Goal: Navigation & Orientation: Find specific page/section

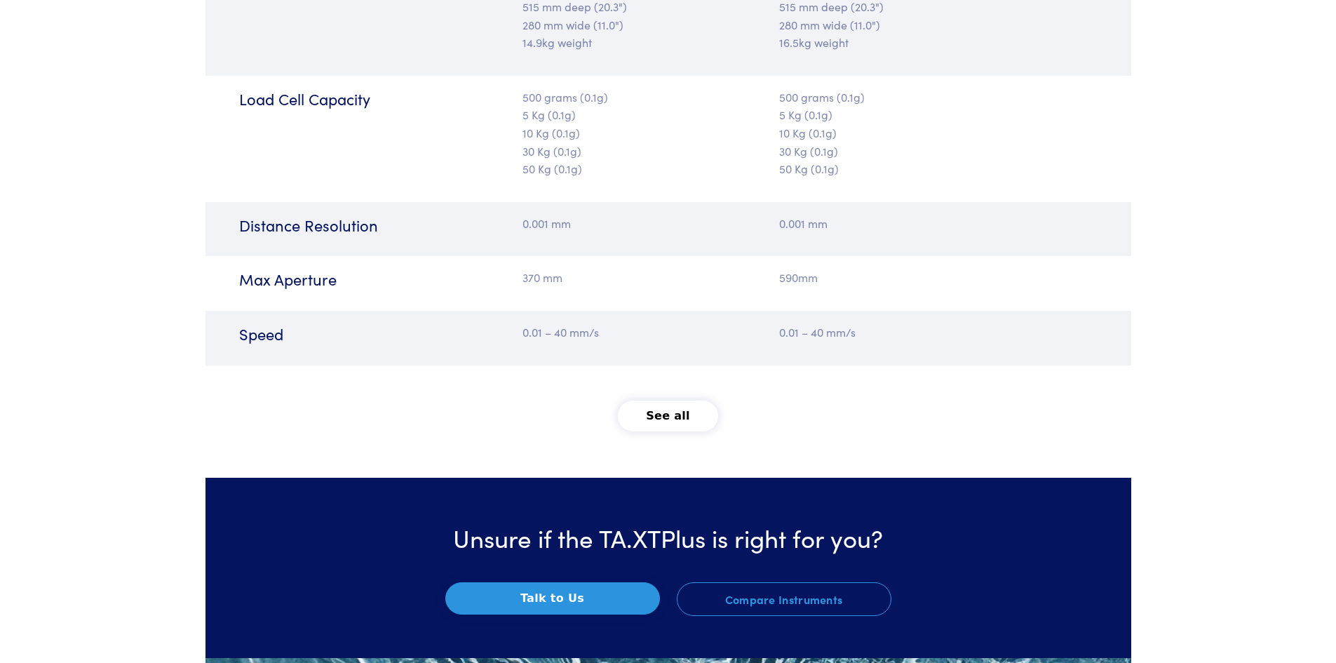
scroll to position [1753, 0]
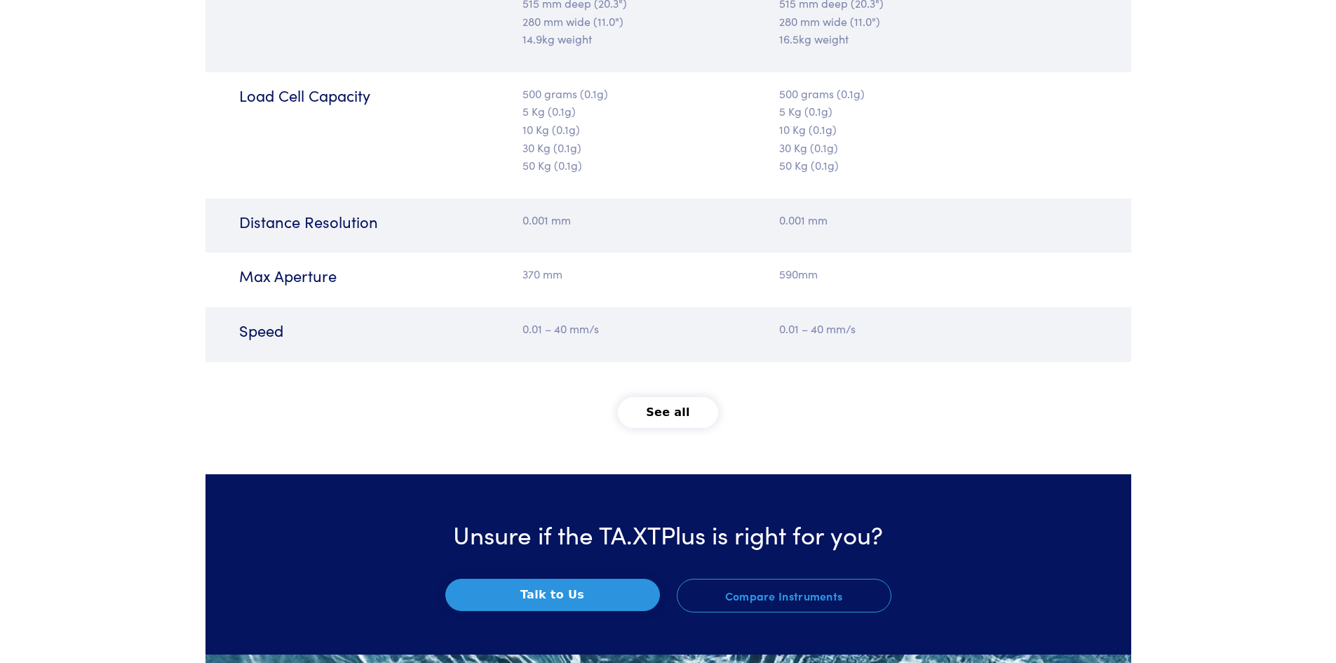
click at [661, 404] on button "See all" at bounding box center [668, 412] width 100 height 31
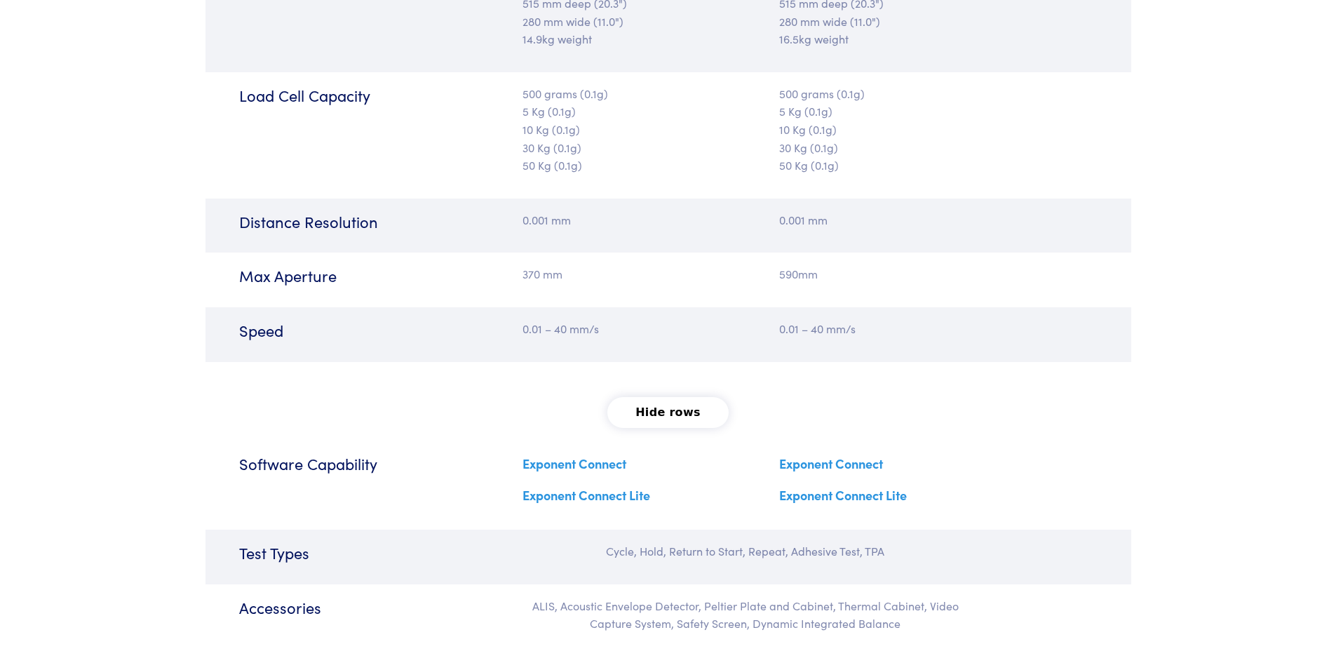
scroll to position [1963, 0]
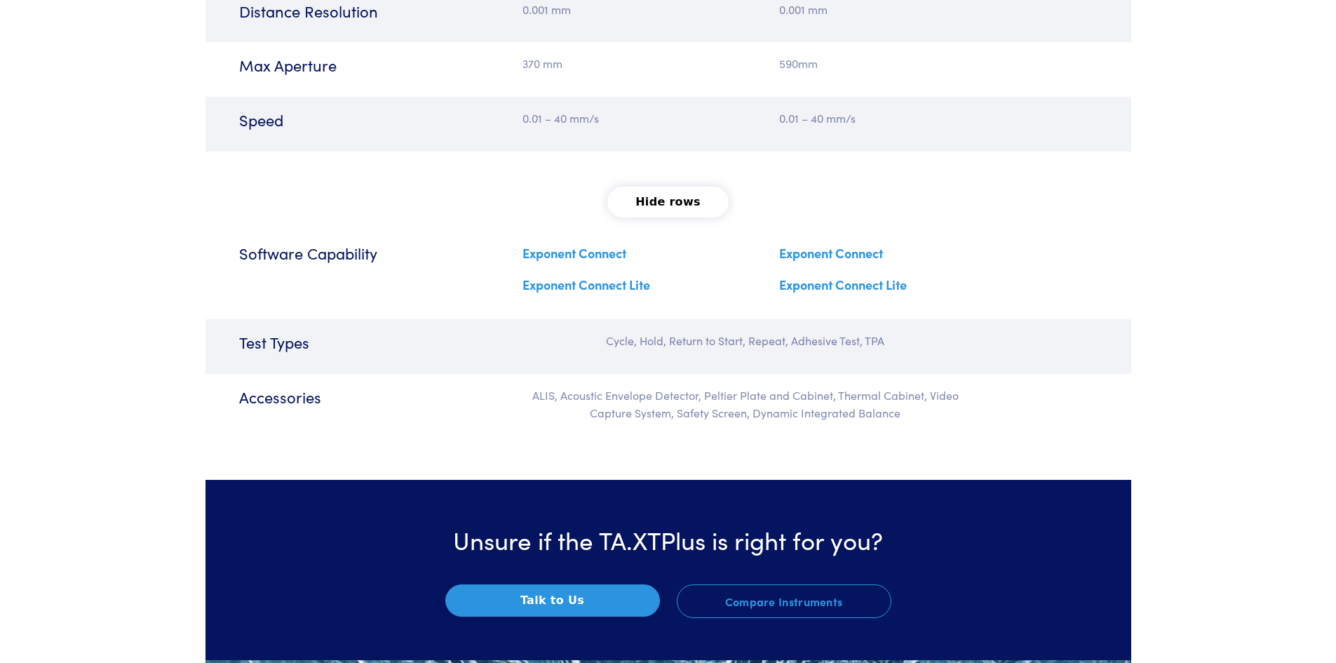
click at [564, 250] on link "Exponent Connect" at bounding box center [574, 253] width 104 height 18
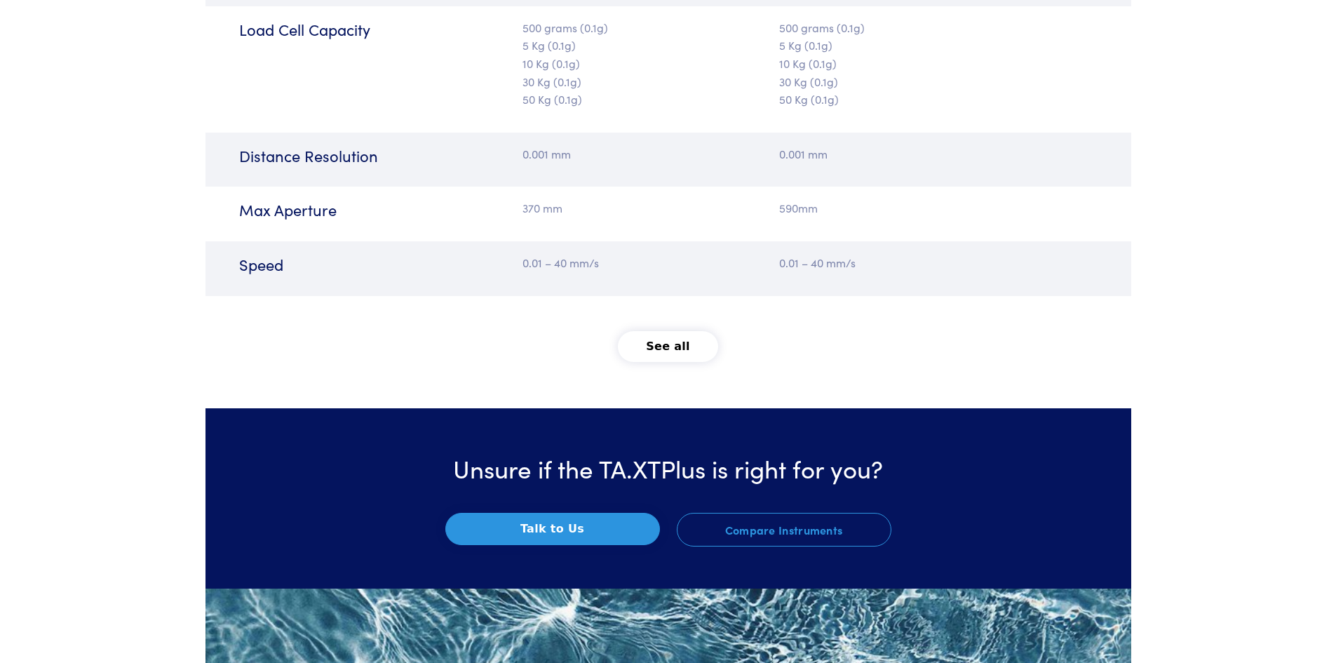
scroll to position [1823, 0]
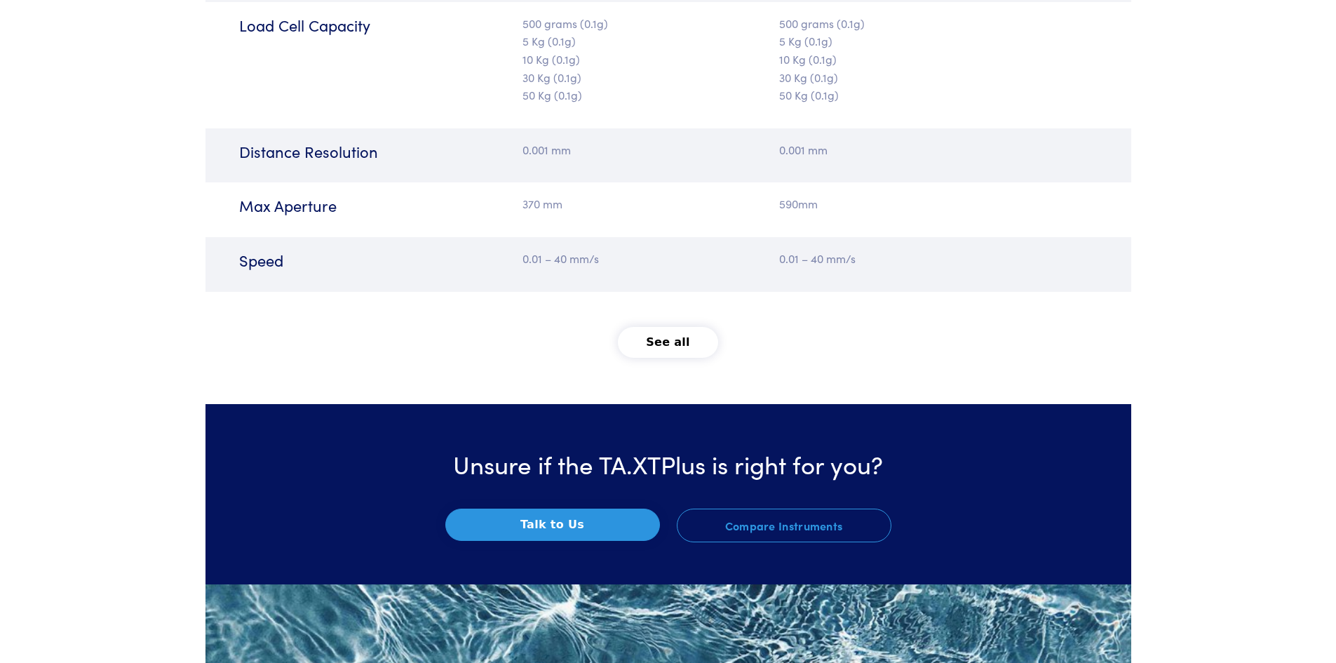
click at [656, 341] on button "See all" at bounding box center [668, 342] width 100 height 31
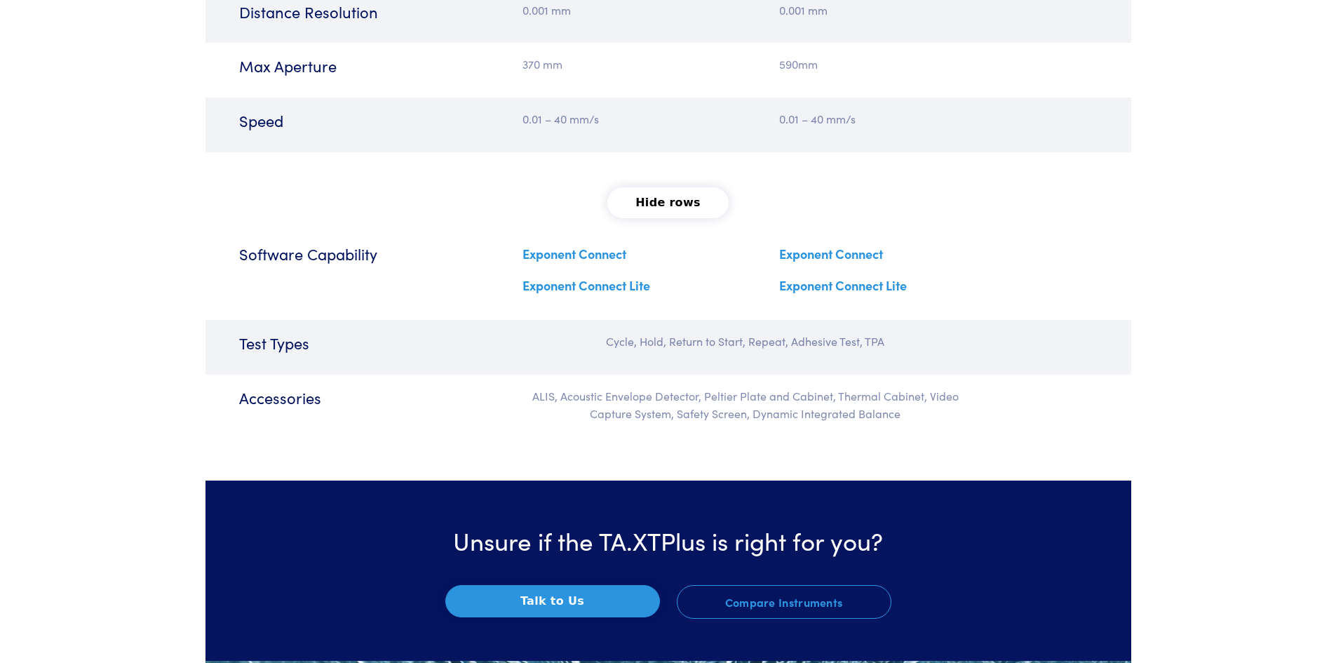
scroll to position [1963, 0]
click at [570, 283] on link "Exponent Connect Lite" at bounding box center [586, 285] width 128 height 18
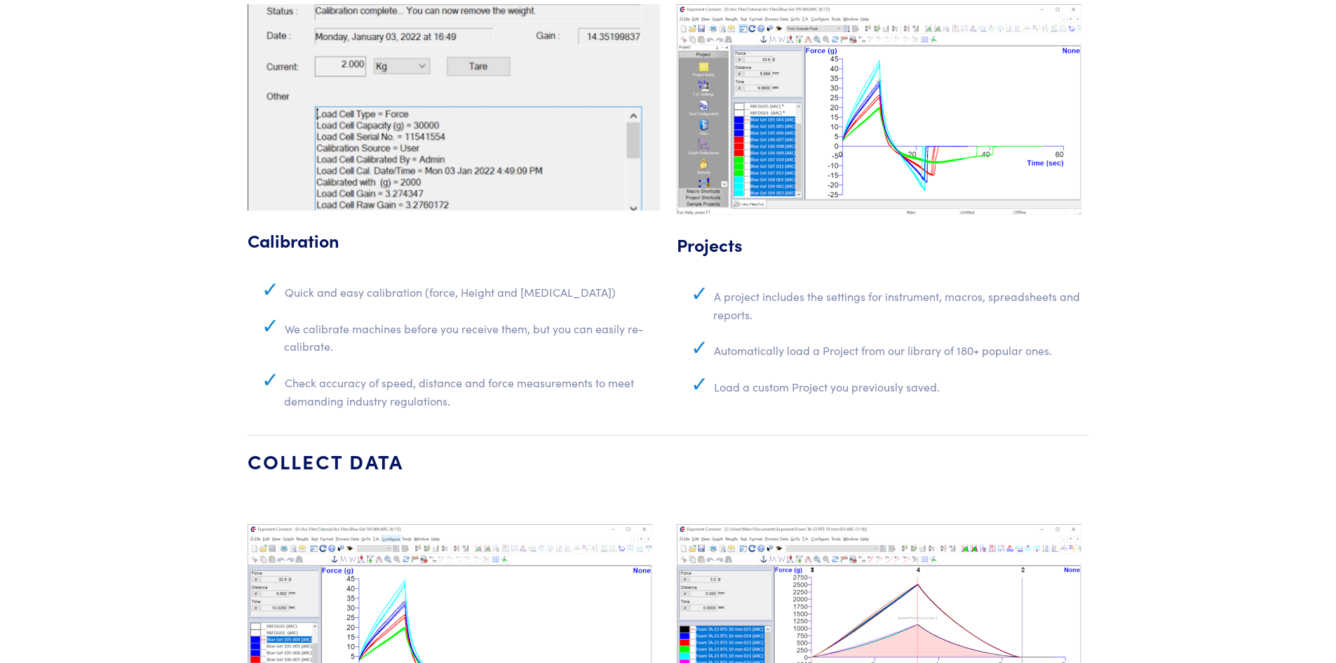
scroll to position [2804, 0]
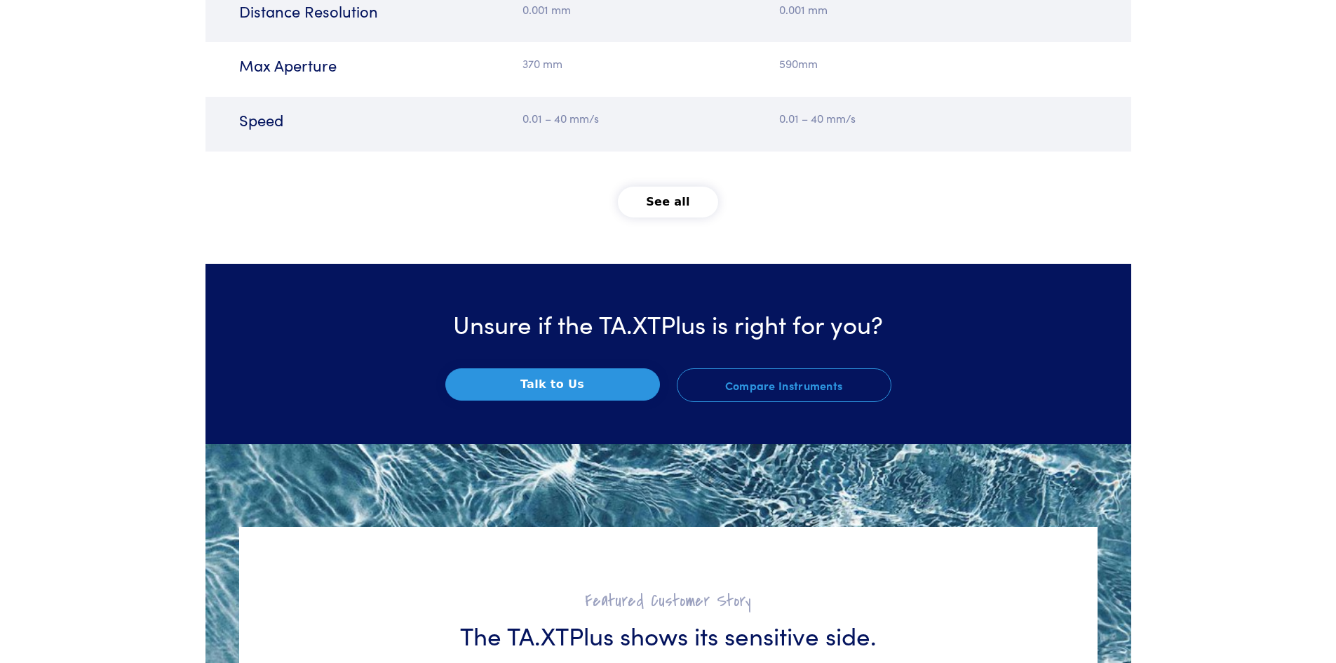
scroll to position [1963, 0]
click at [676, 201] on button "See all" at bounding box center [668, 201] width 100 height 31
click at [664, 199] on button "See all" at bounding box center [668, 201] width 100 height 31
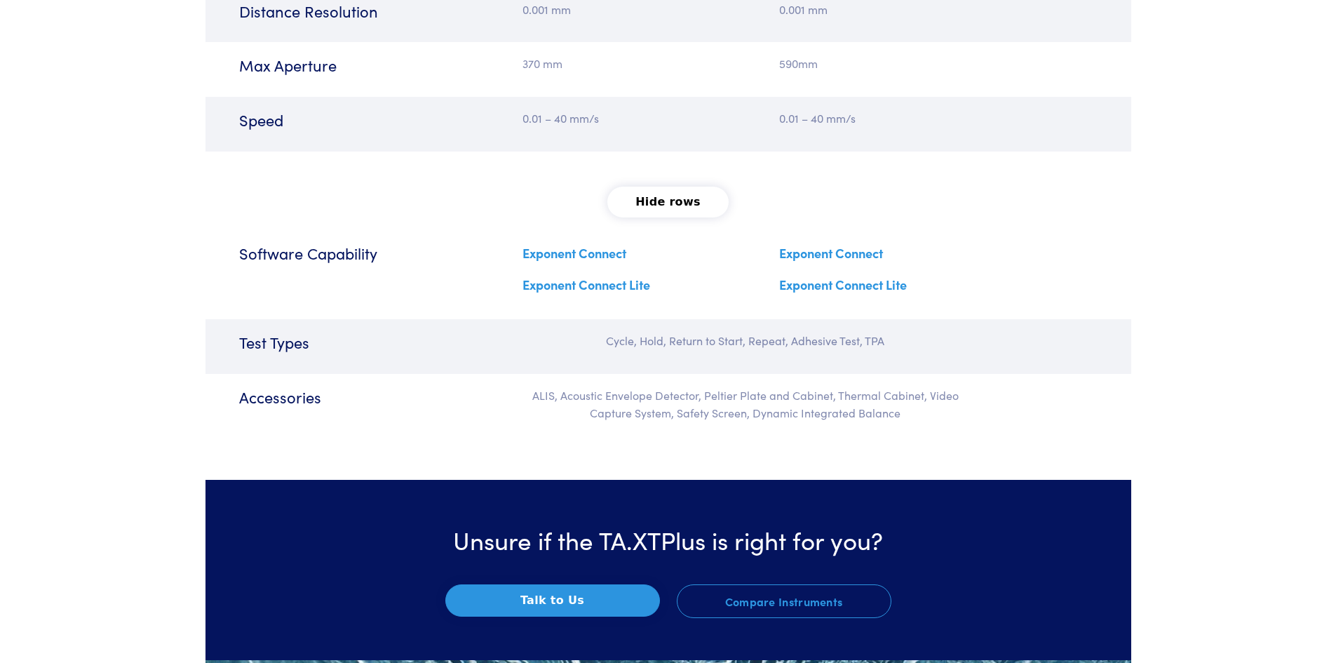
click at [850, 251] on link "Exponent Connect" at bounding box center [831, 253] width 104 height 18
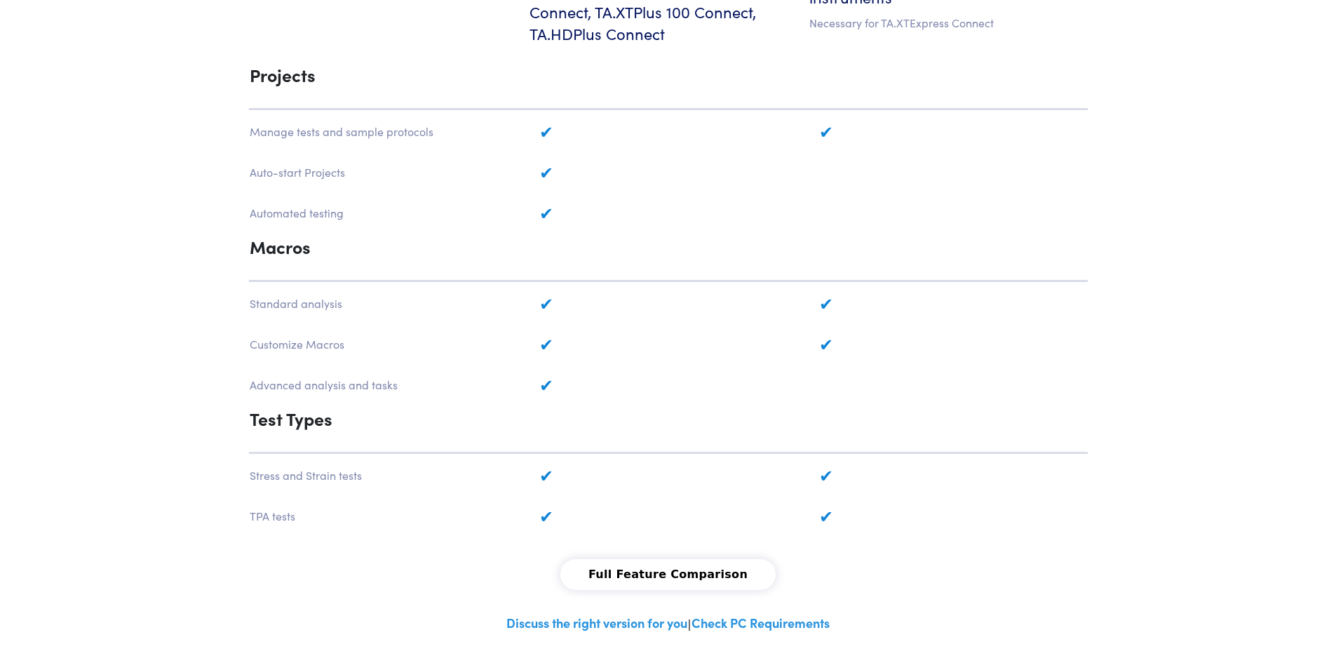
scroll to position [701, 0]
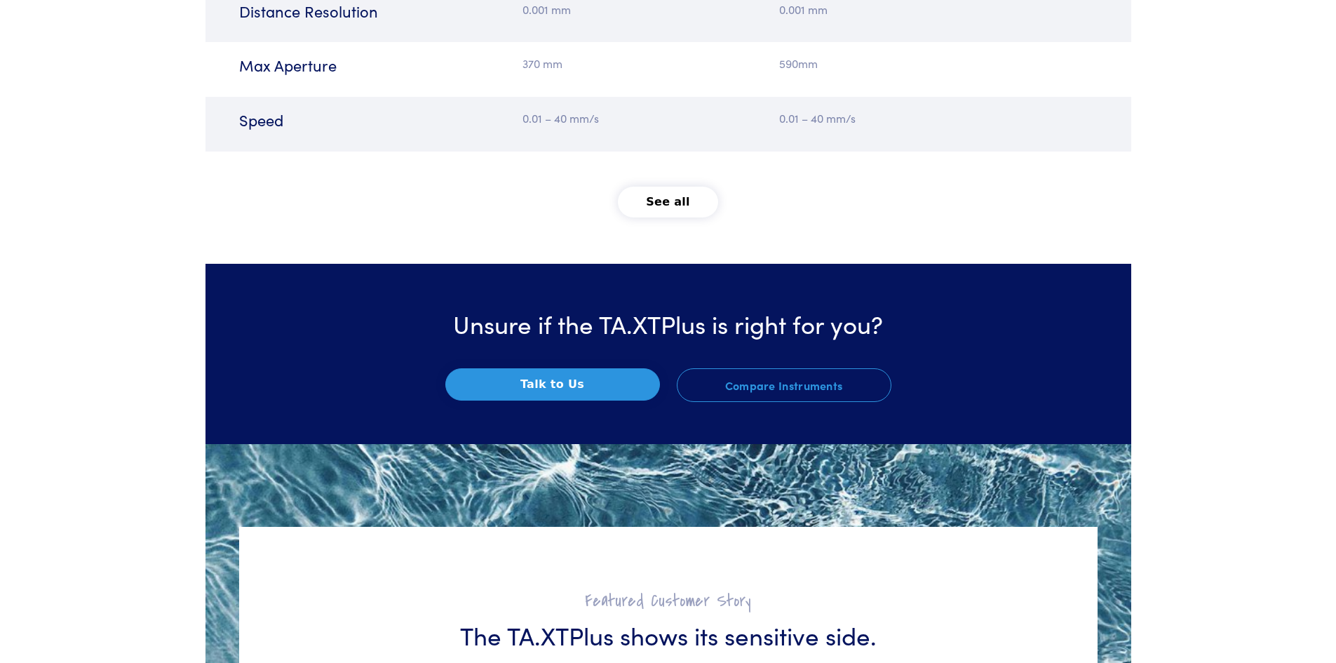
scroll to position [1963, 0]
click at [673, 208] on button "See all" at bounding box center [668, 201] width 100 height 31
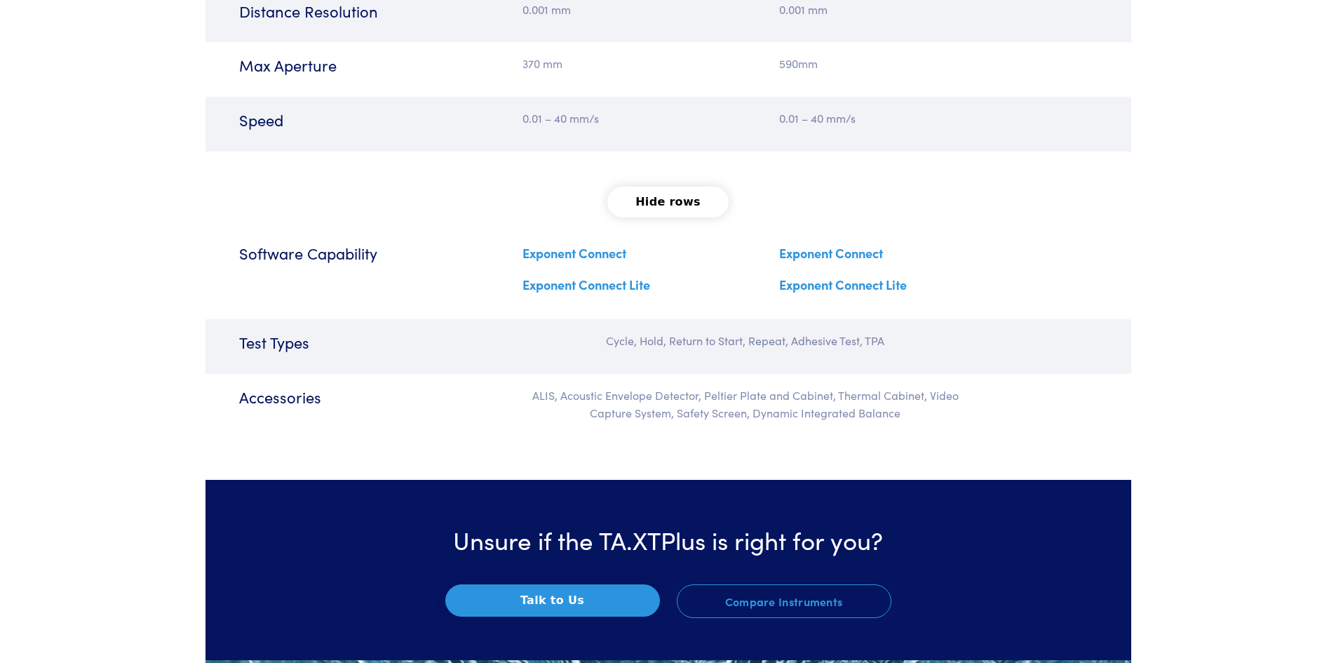
click at [825, 287] on link "Exponent Connect Lite" at bounding box center [843, 285] width 128 height 18
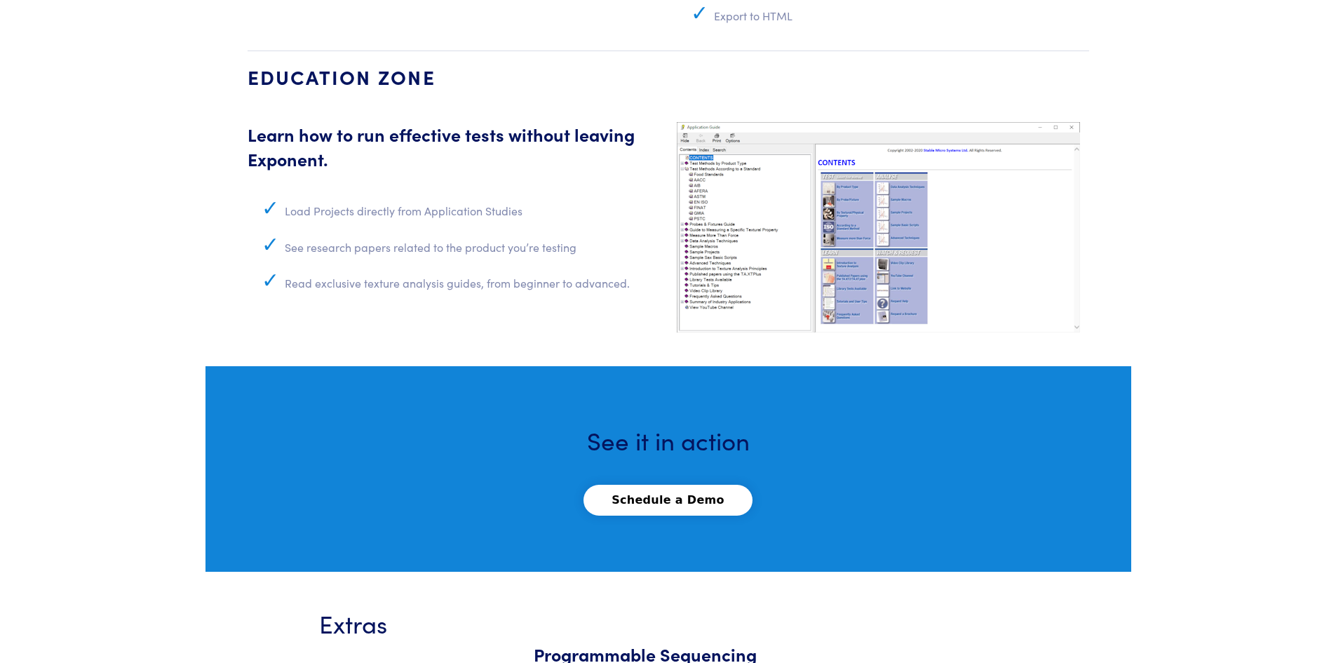
scroll to position [5468, 0]
